Goal: Book appointment/travel/reservation

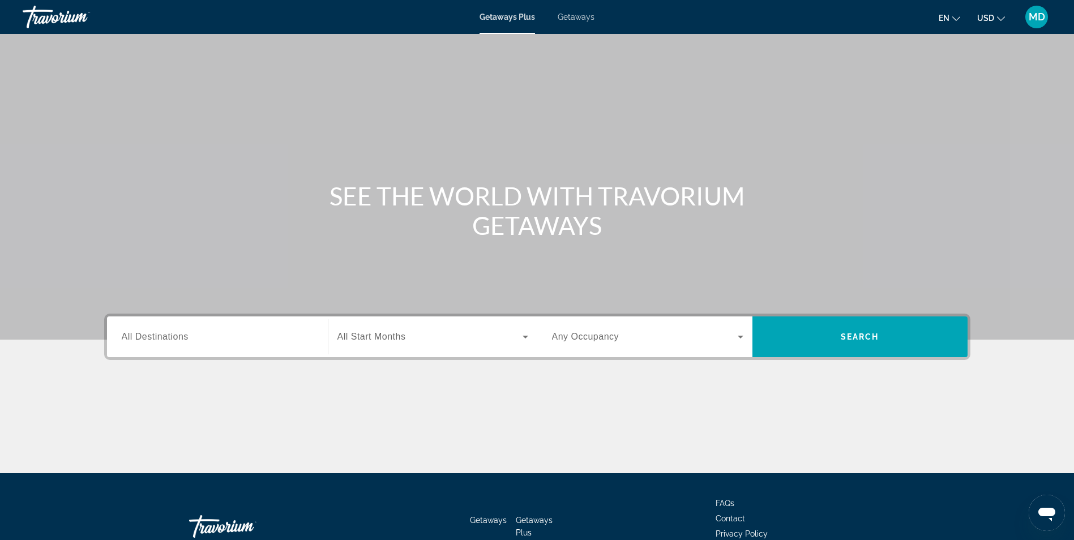
click at [197, 338] on input "Destination All Destinations" at bounding box center [217, 338] width 191 height 14
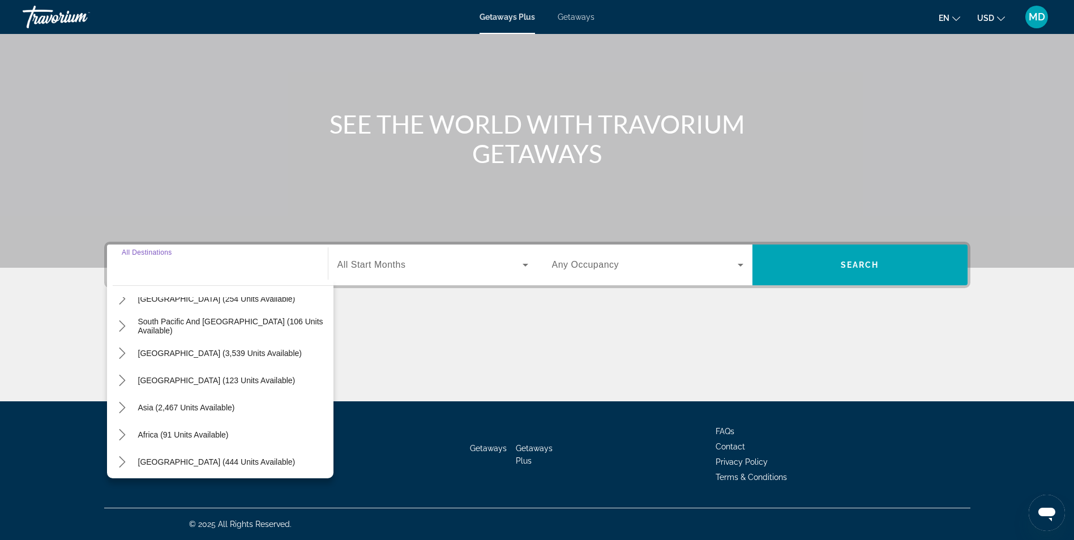
scroll to position [183, 0]
click at [194, 404] on span "Asia (2,467 units available)" at bounding box center [186, 404] width 97 height 9
type input "**********"
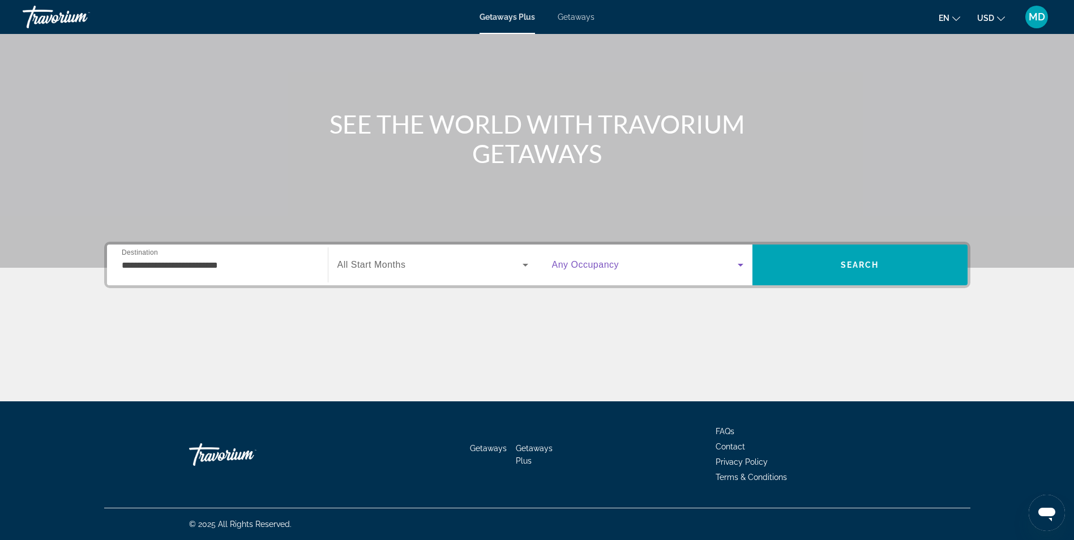
click at [740, 261] on icon "Search widget" at bounding box center [741, 265] width 14 height 14
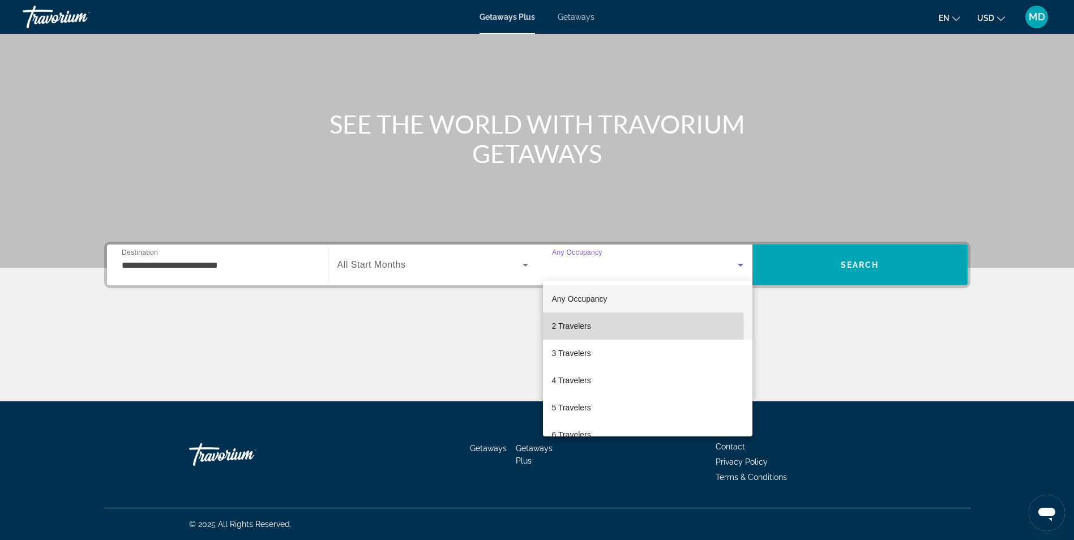
click at [579, 326] on span "2 Travelers" at bounding box center [571, 326] width 39 height 14
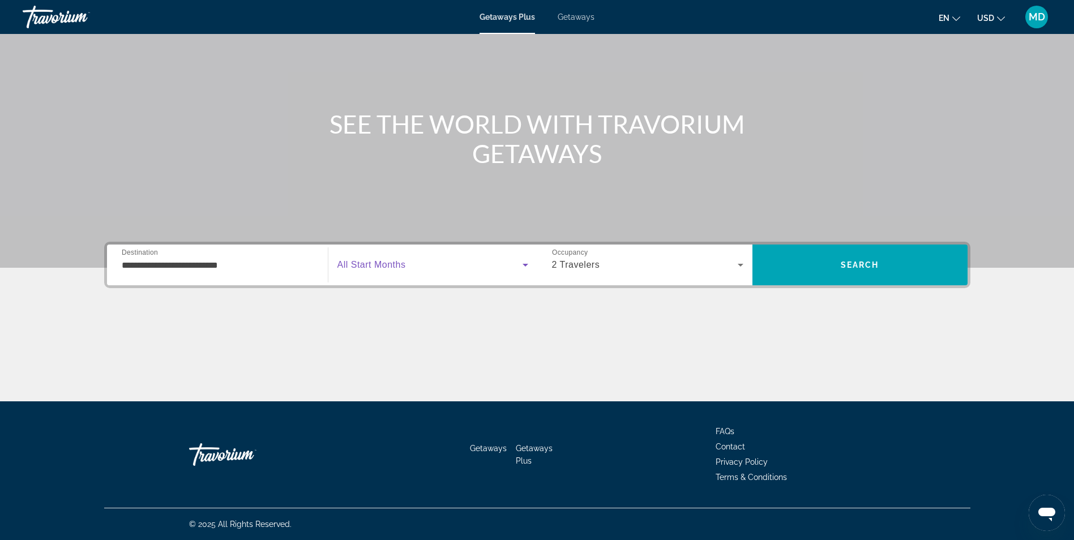
click at [527, 266] on icon "Search widget" at bounding box center [526, 265] width 14 height 14
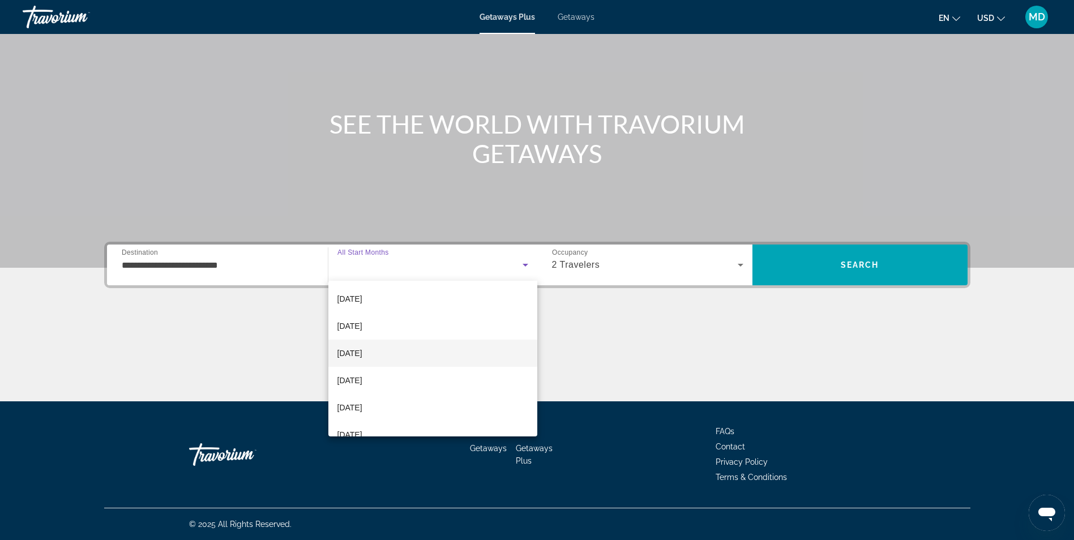
scroll to position [234, 0]
click at [357, 284] on span "[DATE]" at bounding box center [350, 283] width 25 height 14
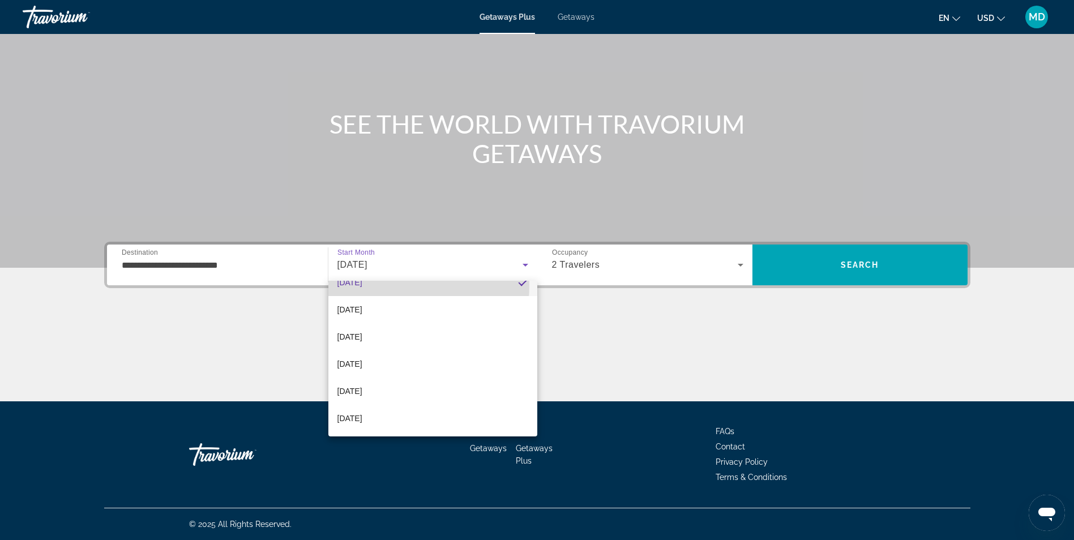
scroll to position [0, 0]
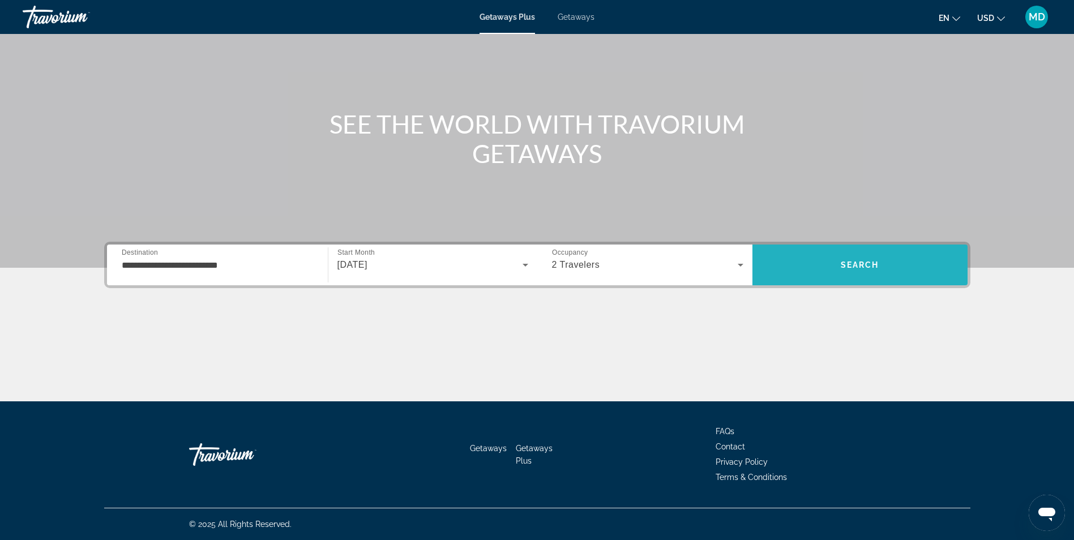
click at [876, 263] on span "Search" at bounding box center [860, 265] width 39 height 9
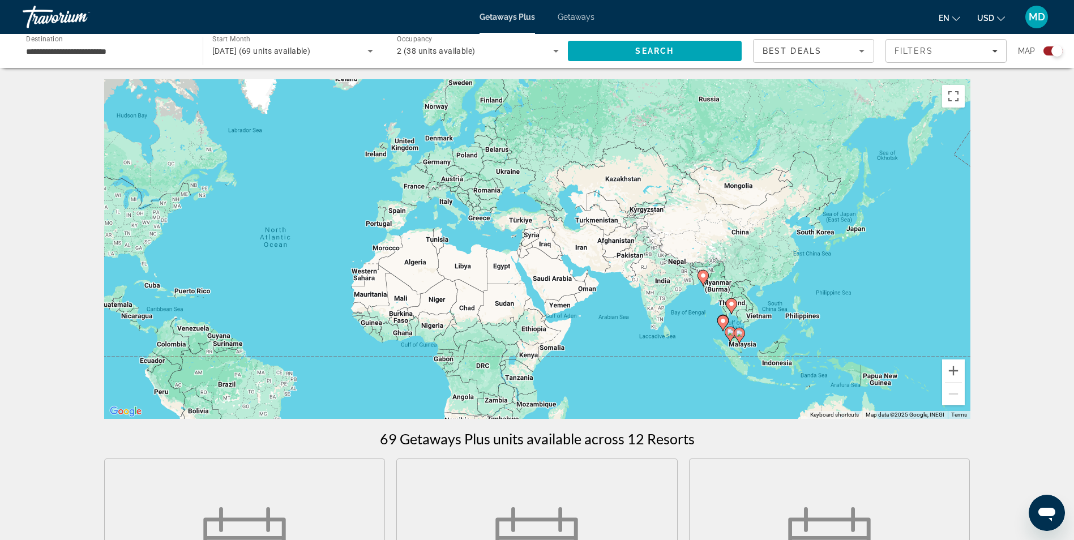
drag, startPoint x: 765, startPoint y: 152, endPoint x: 533, endPoint y: 158, distance: 231.7
click at [533, 158] on div "To activate drag with keyboard, press Alt + Enter. Once in keyboard drag state,…" at bounding box center [537, 249] width 866 height 340
click at [731, 304] on image "Main content" at bounding box center [731, 304] width 7 height 7
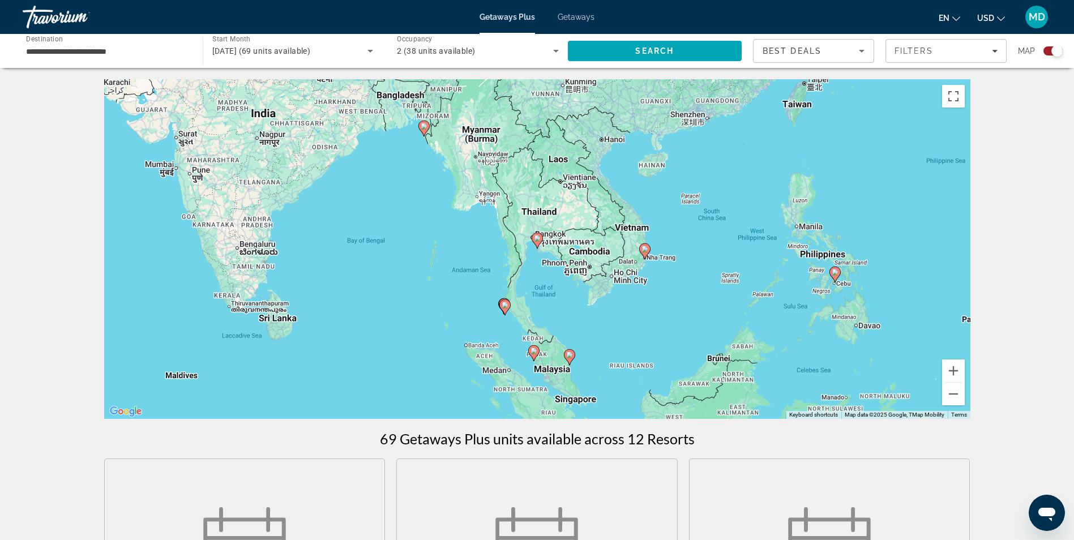
click at [551, 215] on div "To navigate, press the arrow keys. To activate drag with keyboard, press Alt + …" at bounding box center [537, 249] width 866 height 340
click at [648, 48] on span "Search" at bounding box center [654, 50] width 39 height 9
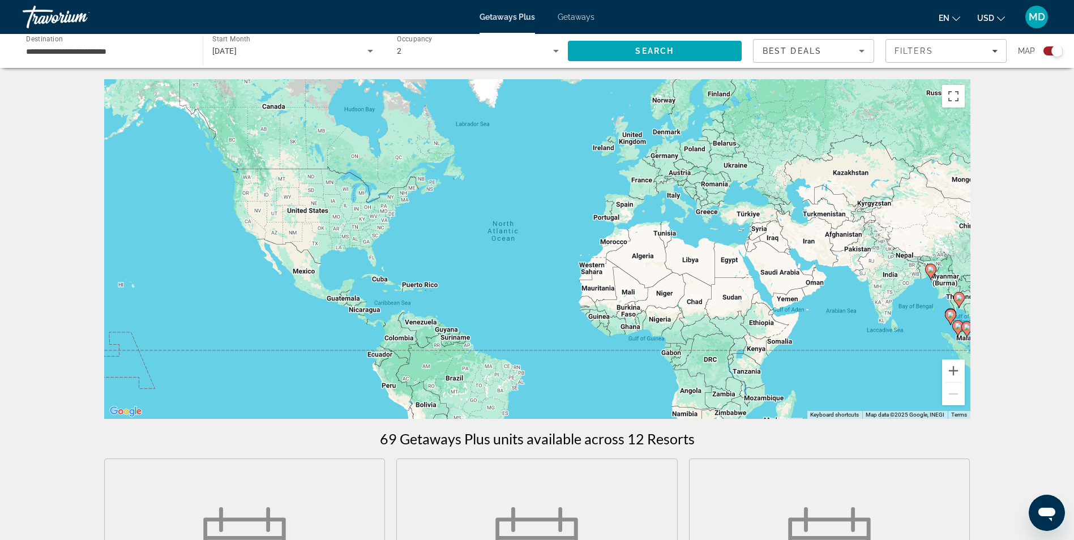
click at [859, 44] on div "Best Deals" at bounding box center [814, 56] width 102 height 32
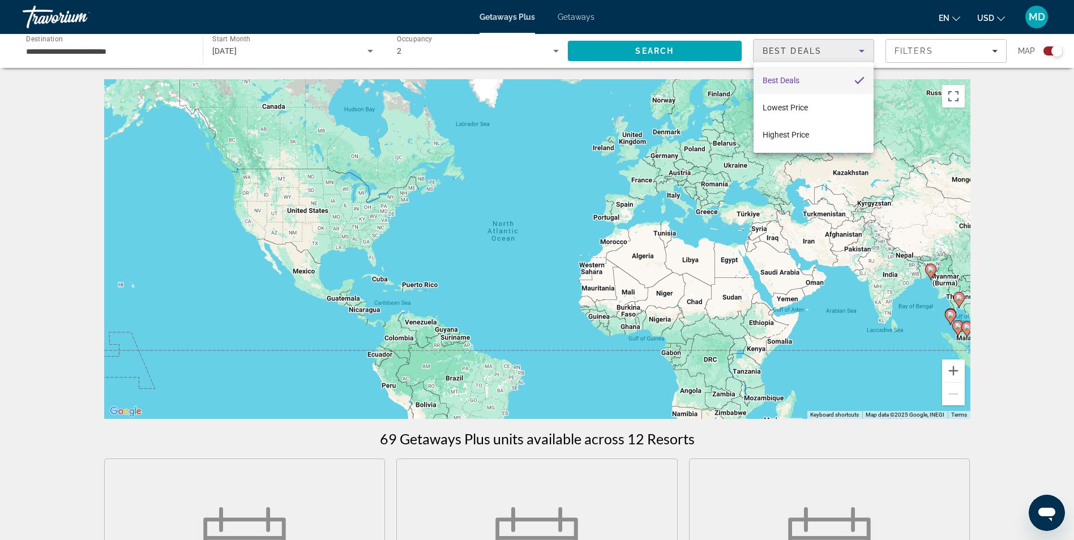
click at [708, 49] on div at bounding box center [537, 270] width 1074 height 540
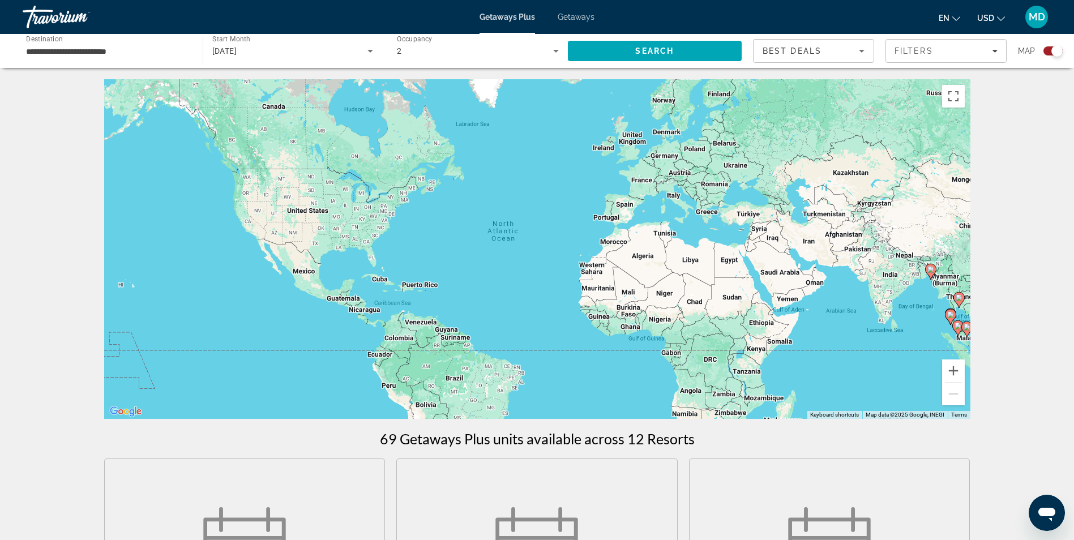
click at [556, 53] on icon "Search widget" at bounding box center [556, 51] width 14 height 14
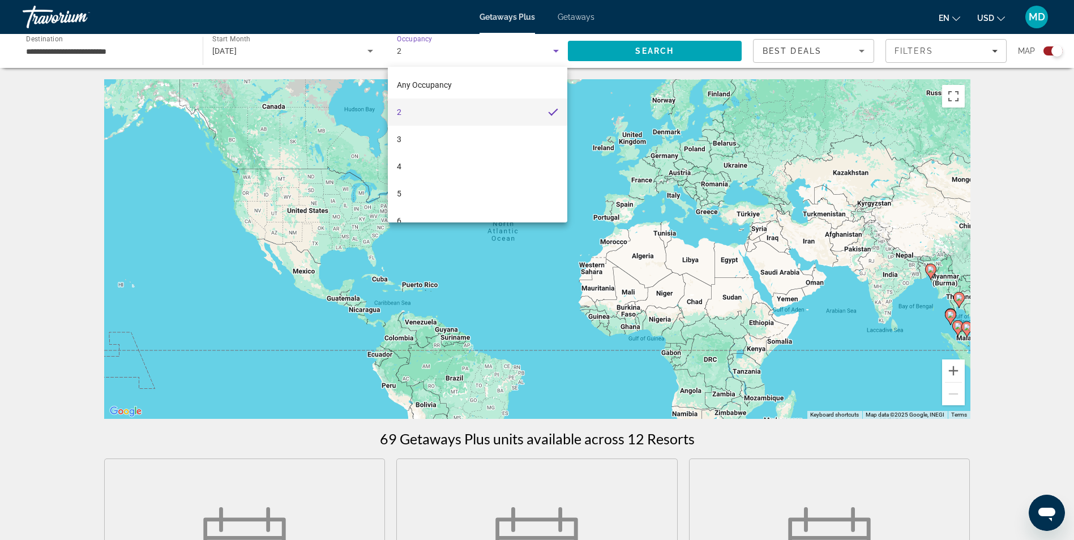
click at [556, 53] on div at bounding box center [537, 270] width 1074 height 540
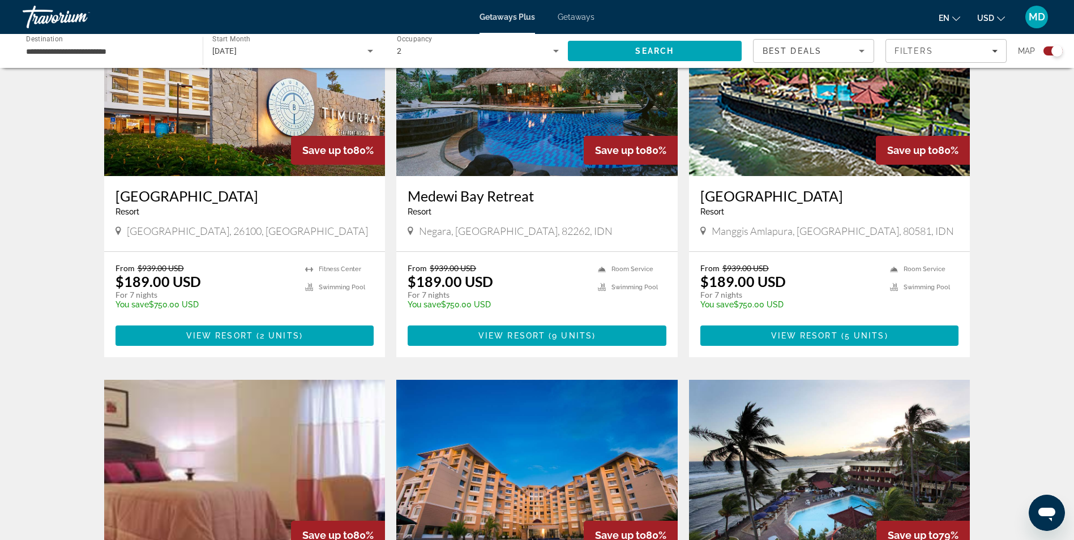
scroll to position [772, 0]
